Goal: Information Seeking & Learning: Find contact information

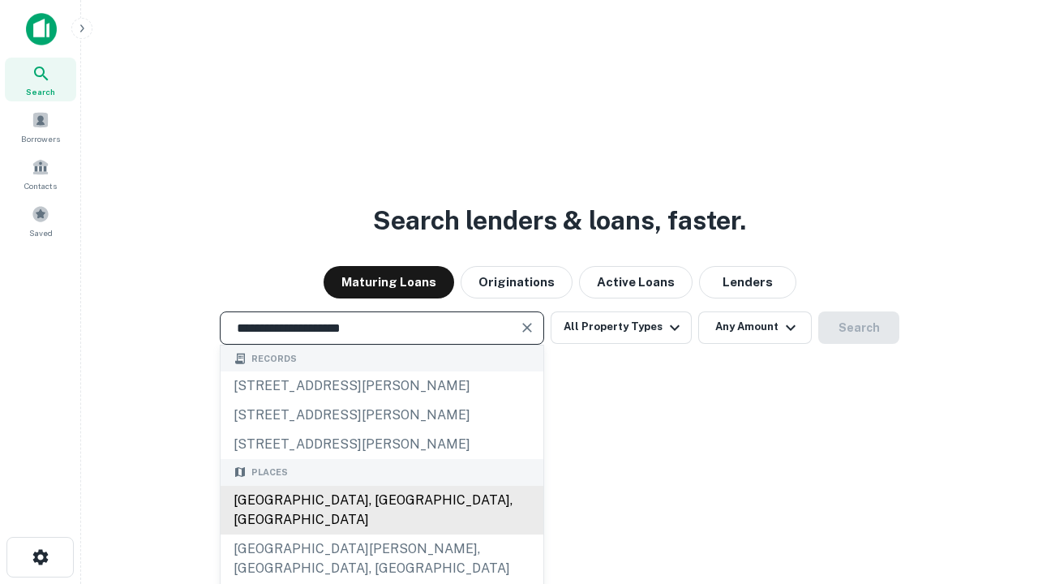
click at [381, 534] on div "Santa Monica, CA, USA" at bounding box center [382, 510] width 323 height 49
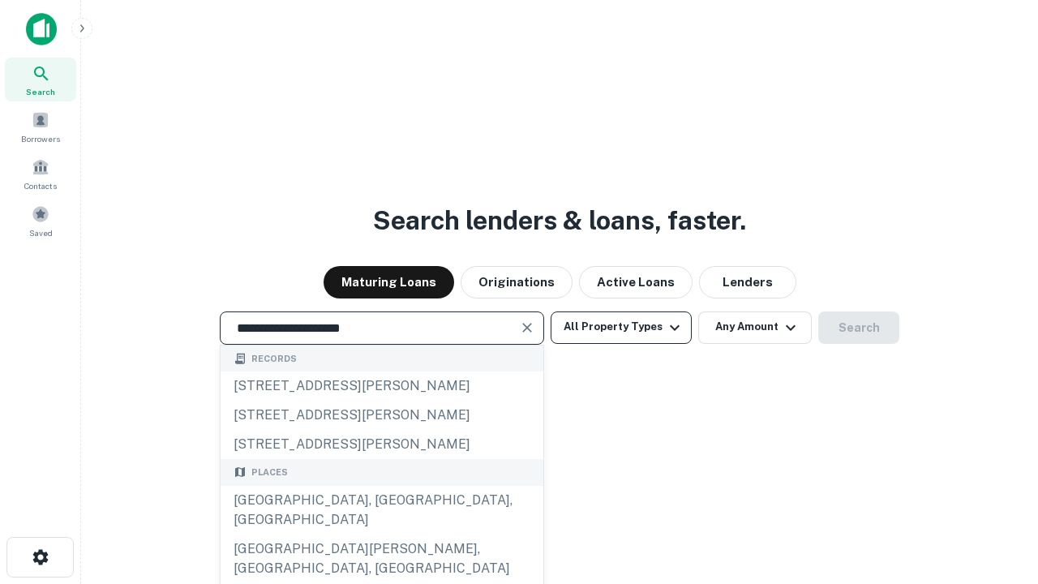
type input "**********"
click at [621, 327] on button "All Property Types" at bounding box center [621, 327] width 141 height 32
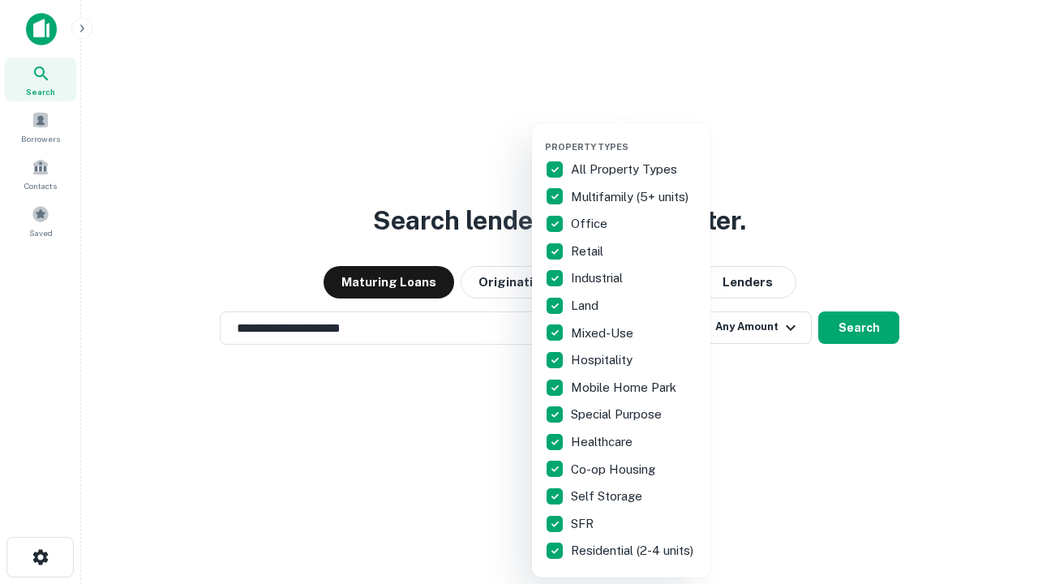
click at [634, 136] on button "button" at bounding box center [634, 136] width 178 height 1
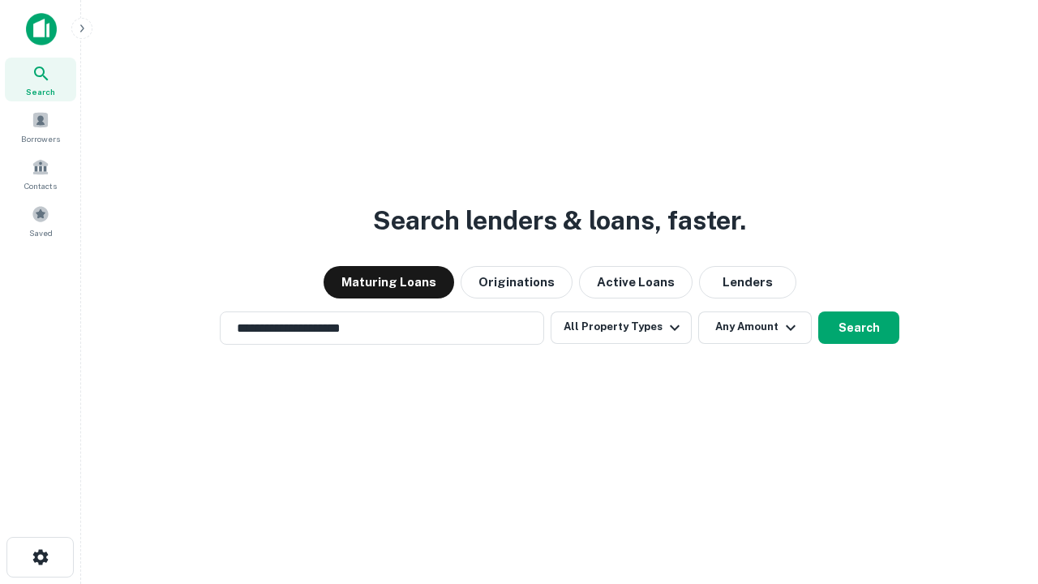
scroll to position [25, 0]
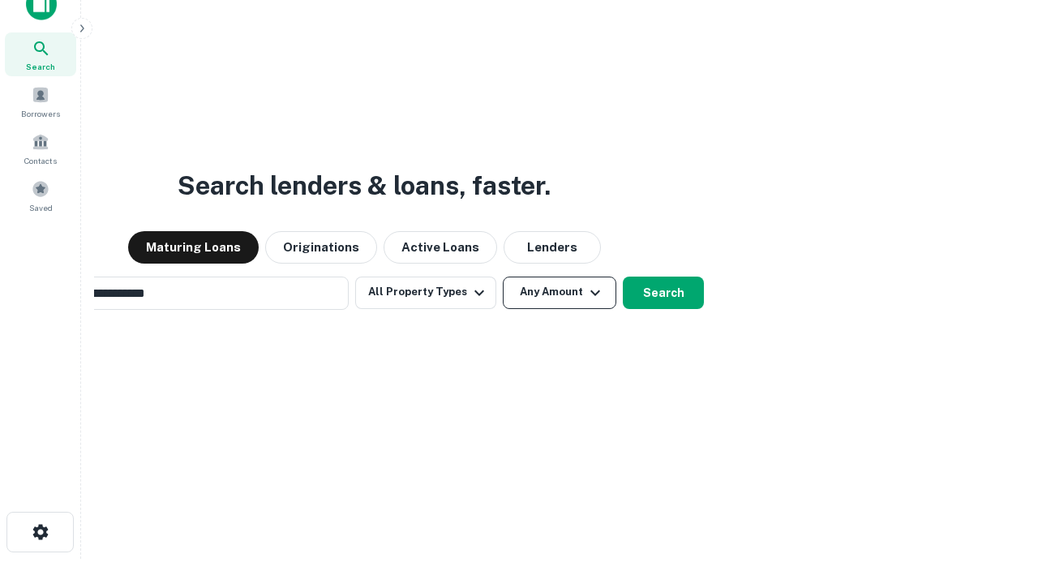
click at [503, 277] on button "Any Amount" at bounding box center [560, 293] width 114 height 32
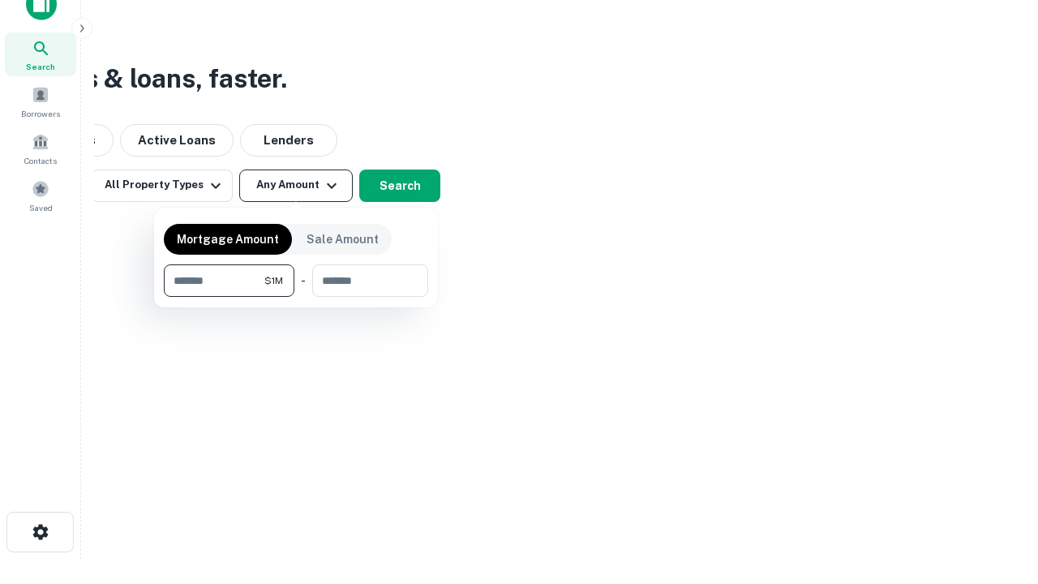
scroll to position [26, 0]
type input "*******"
click at [296, 297] on button "button" at bounding box center [296, 297] width 264 height 1
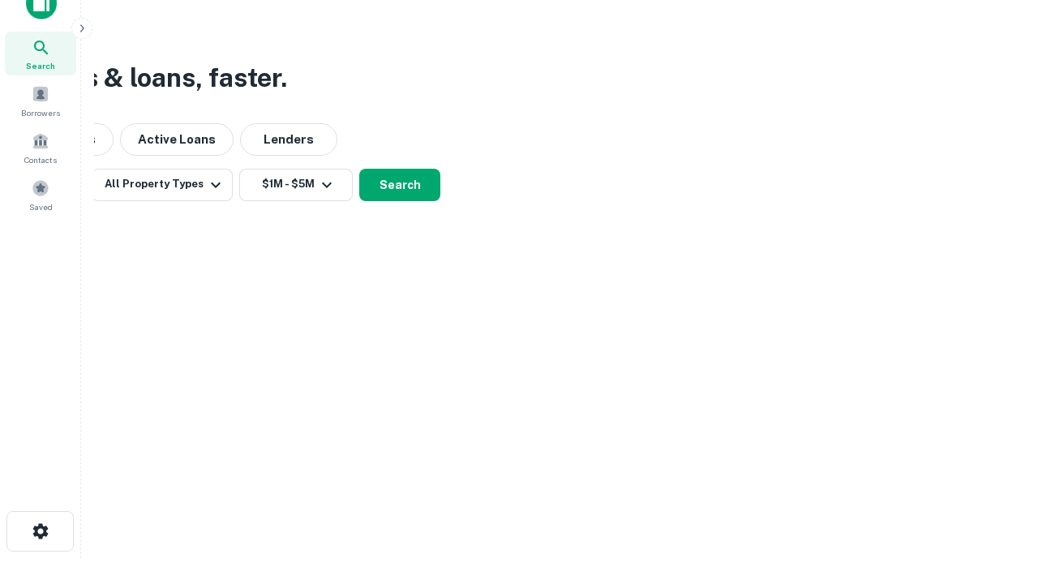
scroll to position [25, 0]
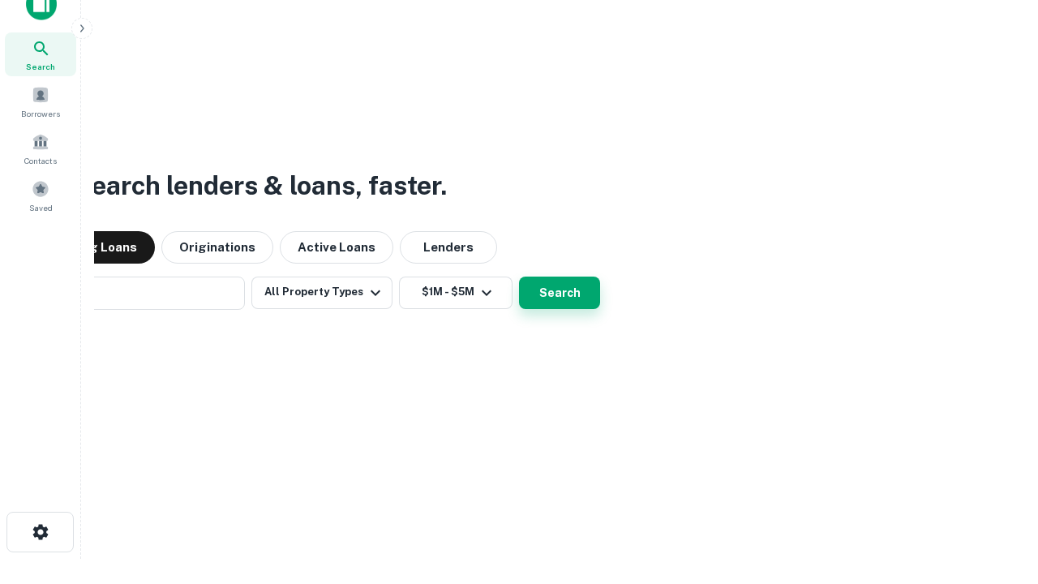
click at [519, 277] on button "Search" at bounding box center [559, 293] width 81 height 32
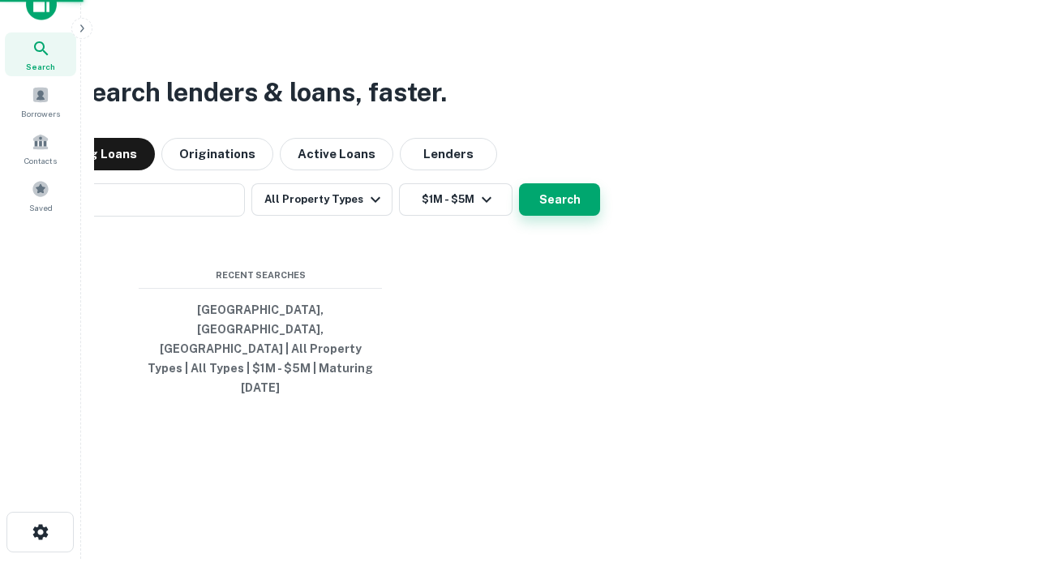
scroll to position [26, 0]
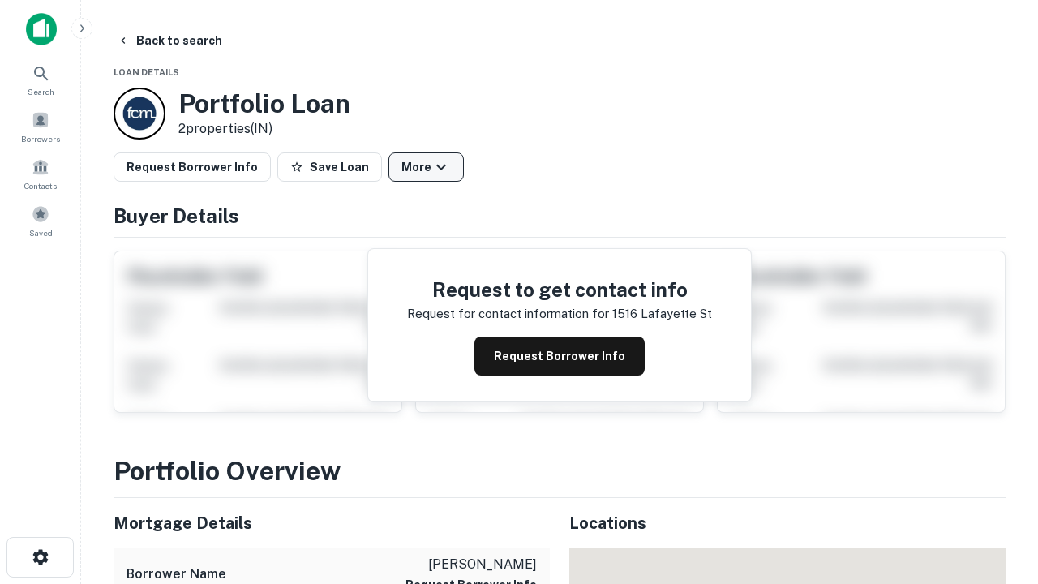
click at [426, 167] on button "More" at bounding box center [425, 166] width 75 height 29
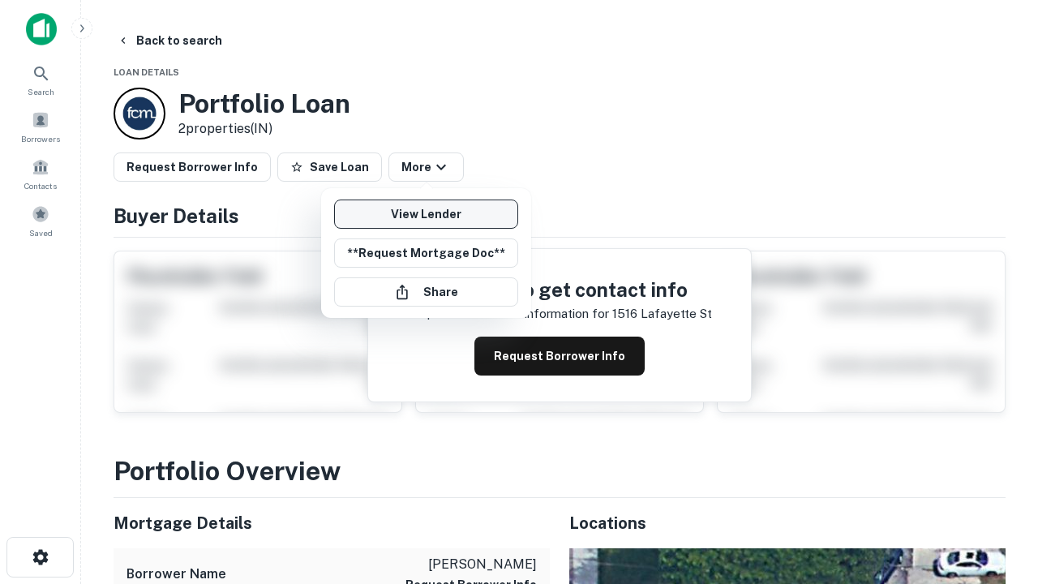
click at [426, 214] on link "View Lender" at bounding box center [426, 213] width 184 height 29
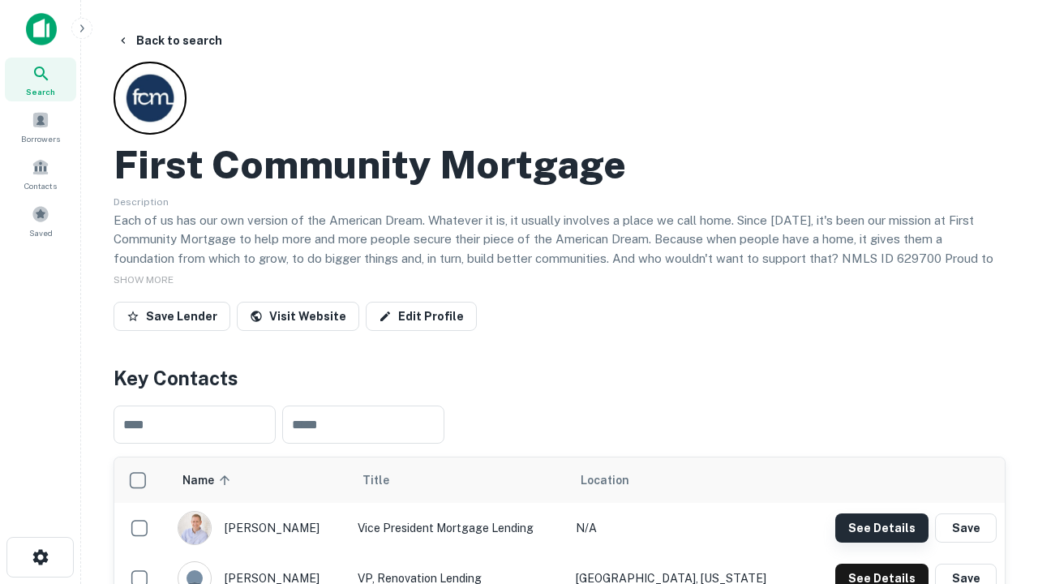
click at [881, 527] on button "See Details" at bounding box center [881, 527] width 93 height 29
click at [40, 557] on icon "button" at bounding box center [40, 556] width 19 height 19
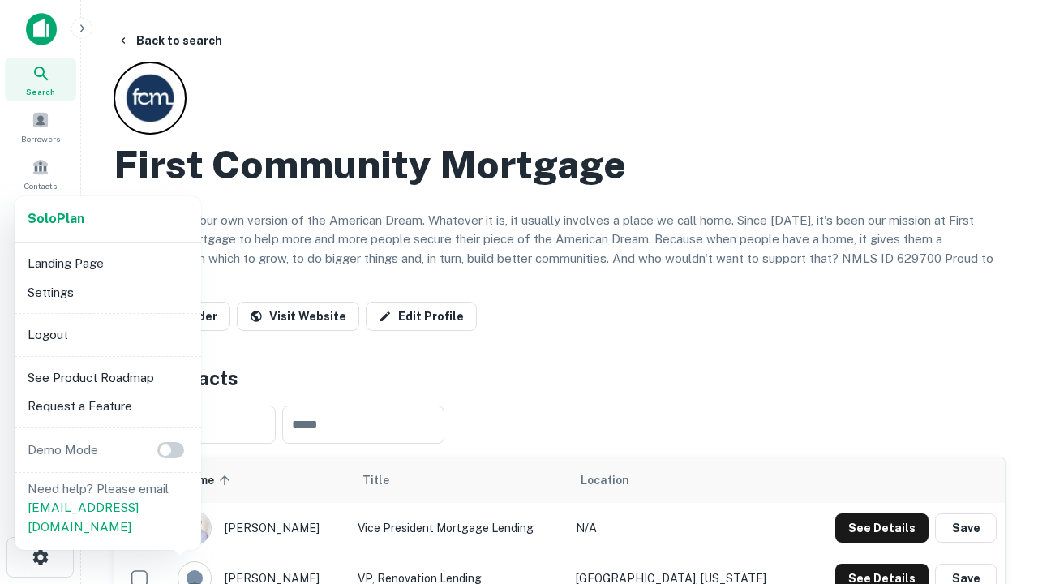
click at [107, 334] on li "Logout" at bounding box center [108, 334] width 174 height 29
